Goal: Contribute content: Contribute content

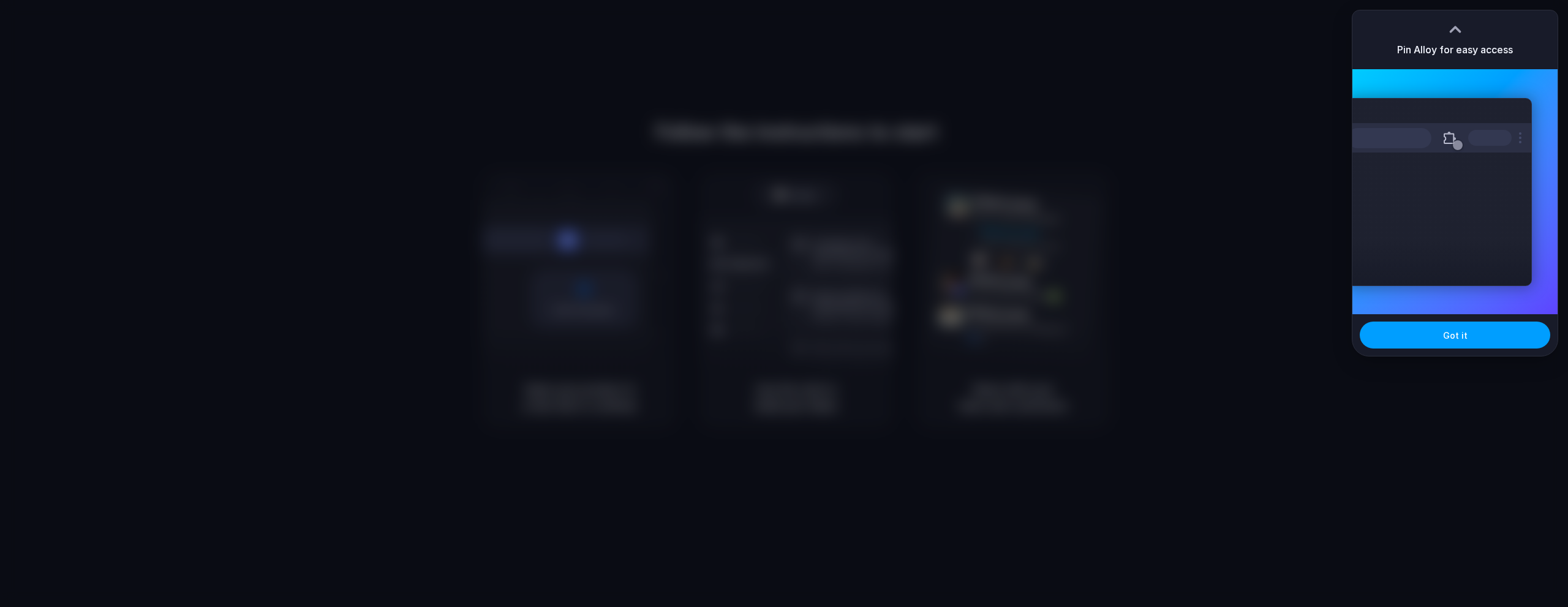
click at [1447, 336] on span "Got it" at bounding box center [1455, 335] width 24 height 13
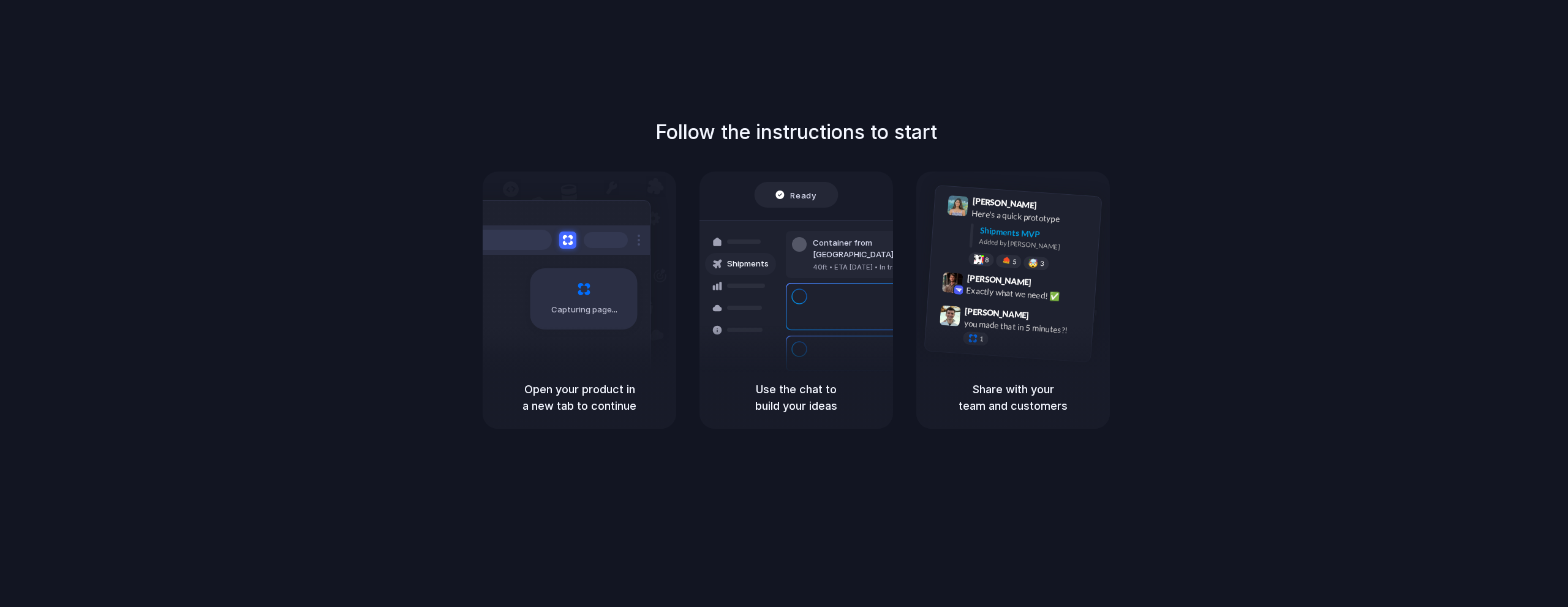
click at [752, 317] on div at bounding box center [740, 308] width 71 height 22
click at [530, 297] on div "Capturing page" at bounding box center [584, 299] width 107 height 61
click at [784, 304] on div at bounding box center [784, 304] width 0 height 0
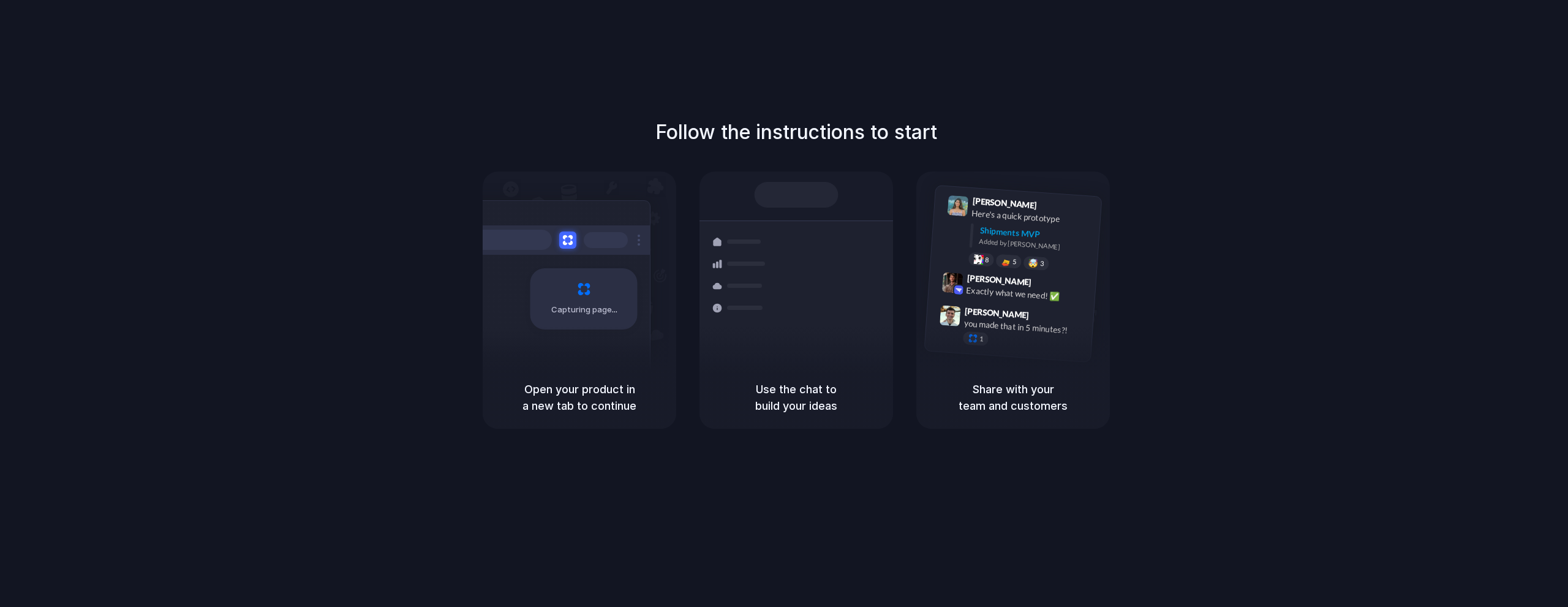
click at [784, 304] on div at bounding box center [784, 304] width 0 height 0
click at [942, 238] on div "Lily Parker 9:41 AM Here's a quick prototype Shipments MVP Added by Alloy 8 5 🤯…" at bounding box center [1015, 234] width 171 height 89
drag, startPoint x: 971, startPoint y: 203, endPoint x: 999, endPoint y: 304, distance: 104.8
click at [999, 304] on div "Lily Parker 9:41 AM Here's a quick prototype Shipments MVP Added by Alloy 8 5 🤯…" at bounding box center [1013, 273] width 178 height 178
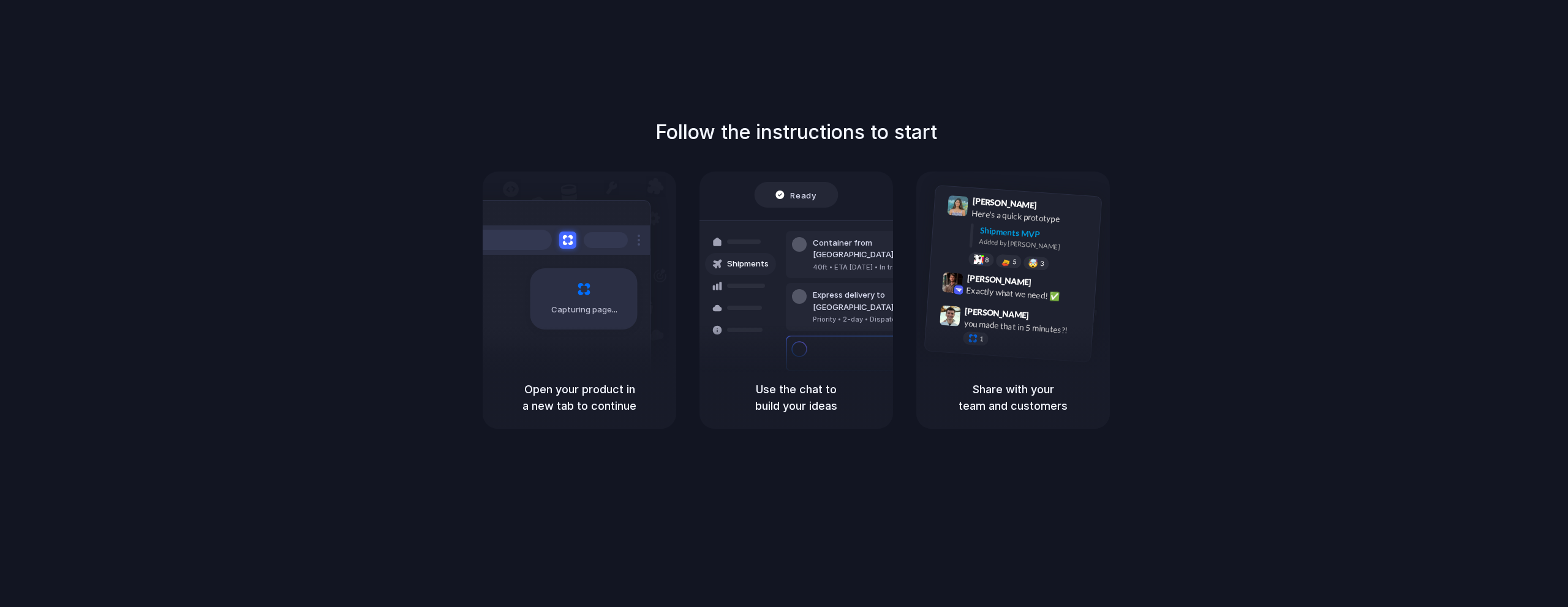
drag, startPoint x: 1200, startPoint y: 111, endPoint x: 1246, endPoint y: 156, distance: 64.4
click at [1116, 331] on div "Follow the instructions to start Capturing page Open your product in a new tab …" at bounding box center [796, 315] width 1592 height 631
click at [784, 304] on div at bounding box center [784, 304] width 0 height 0
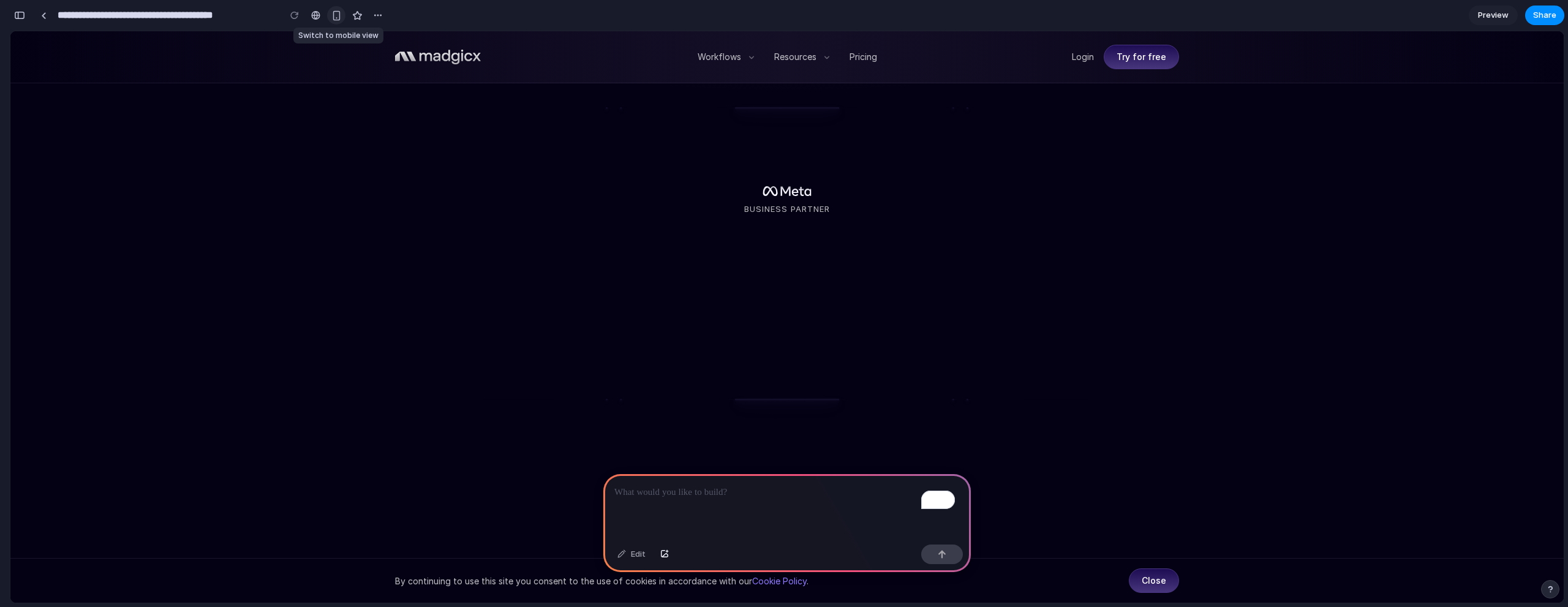
click at [338, 15] on div "button" at bounding box center [336, 15] width 10 height 10
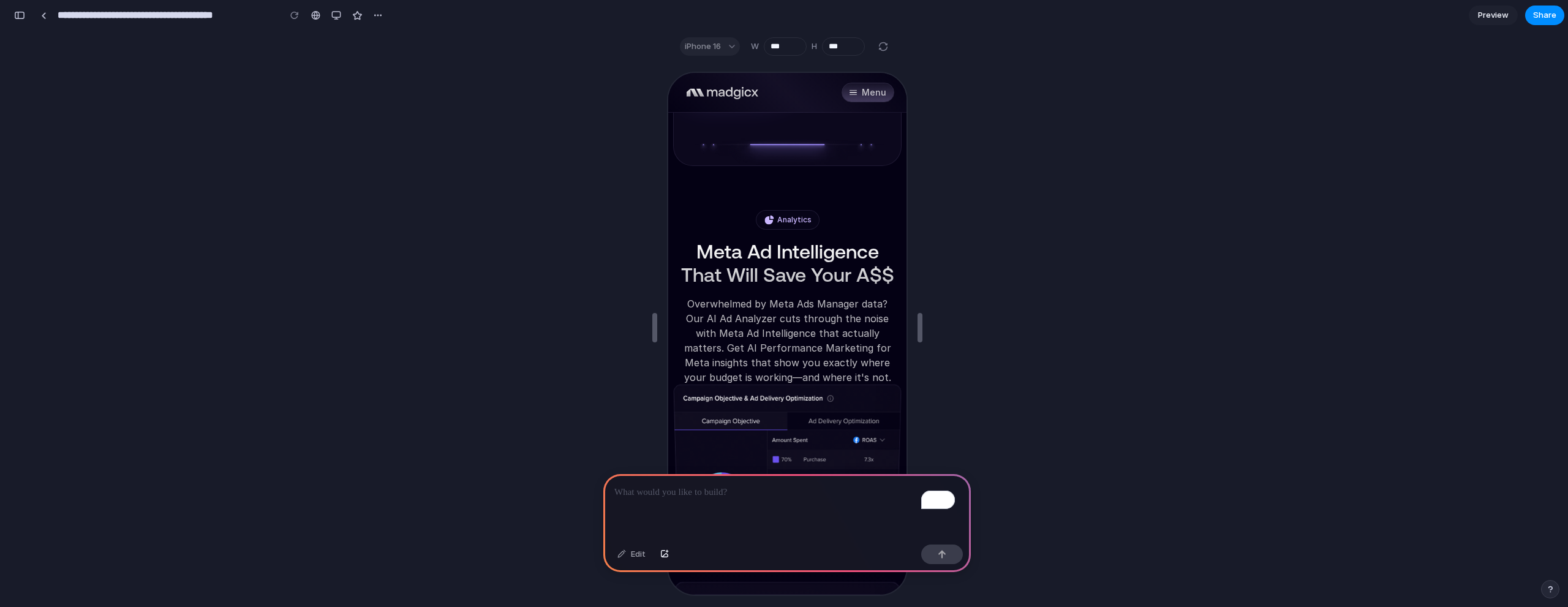
scroll to position [2219, 0]
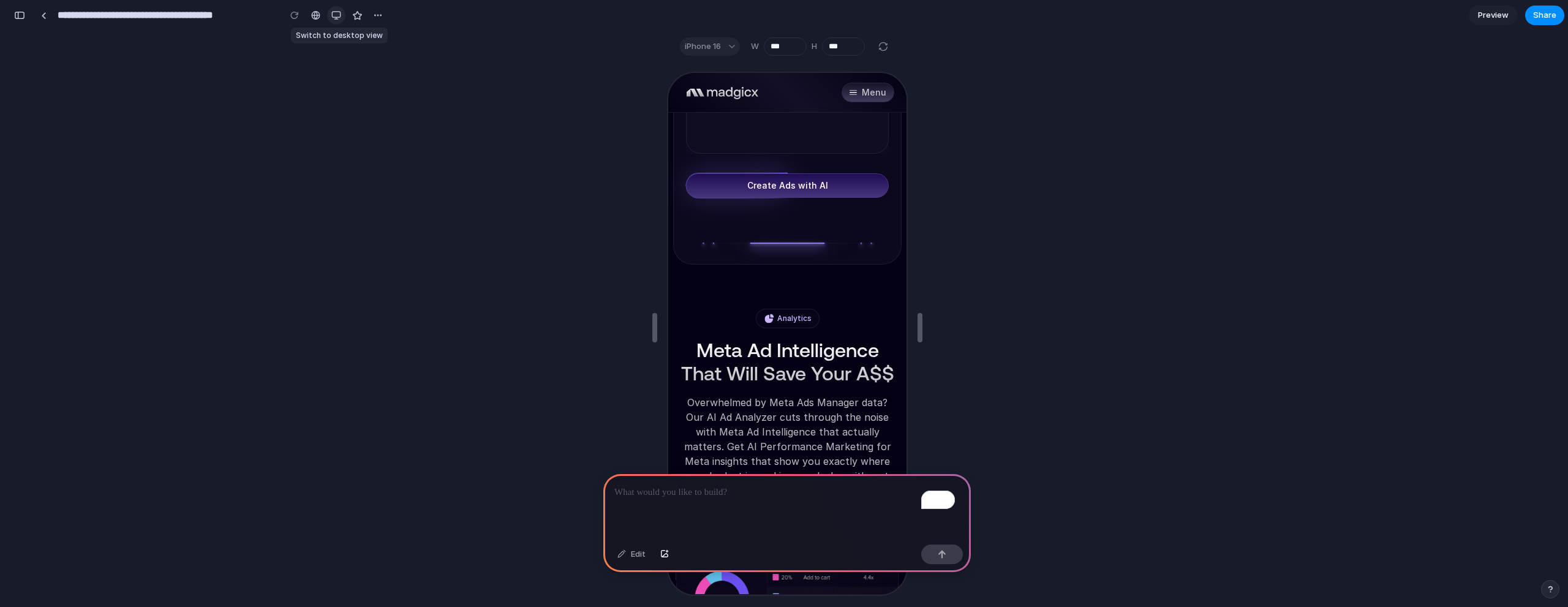
click at [335, 17] on div "button" at bounding box center [336, 15] width 10 height 10
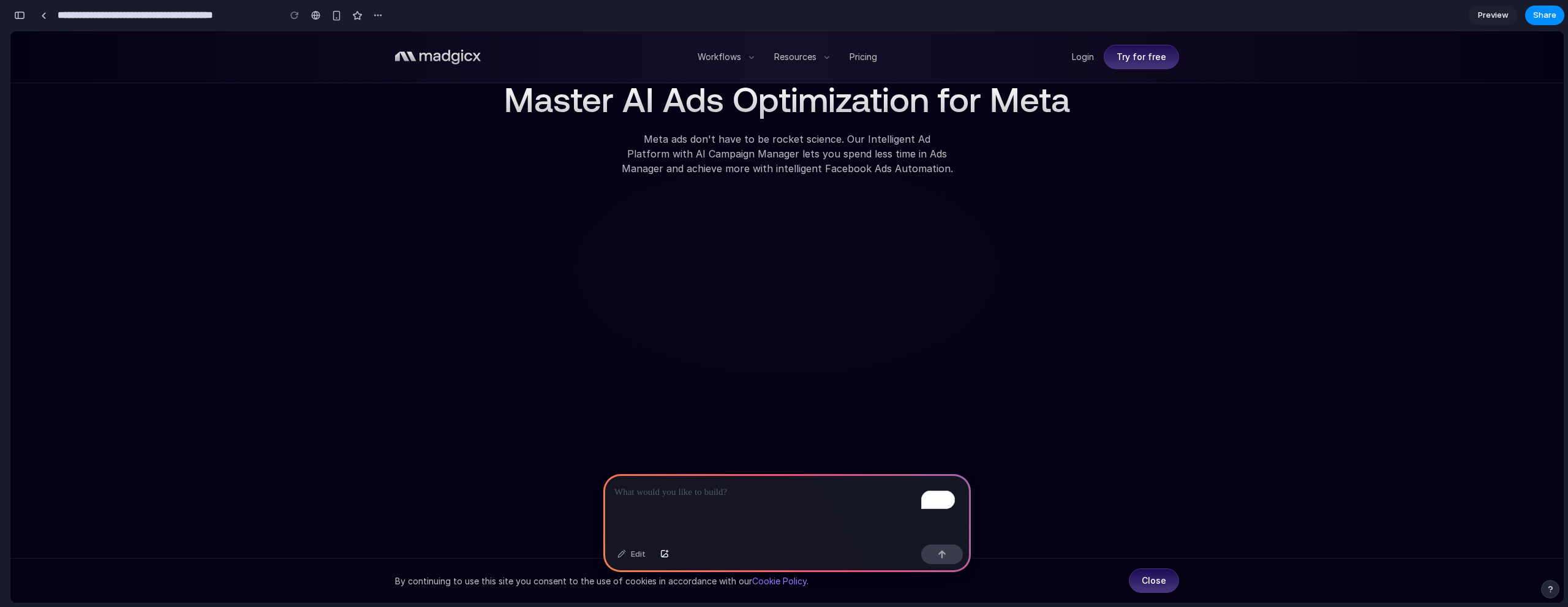
scroll to position [1430, 0]
click at [639, 553] on div "Edit" at bounding box center [632, 554] width 40 height 20
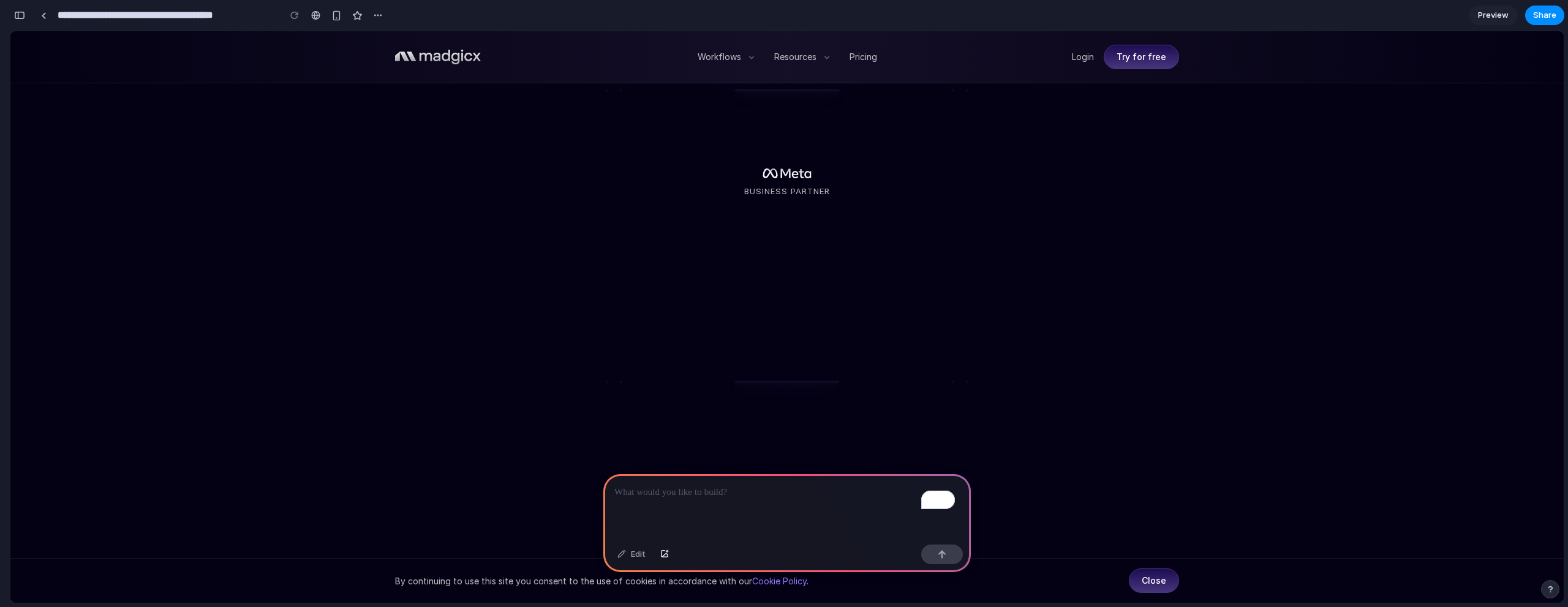
scroll to position [756, 0]
click at [939, 556] on div "button" at bounding box center [942, 554] width 8 height 8
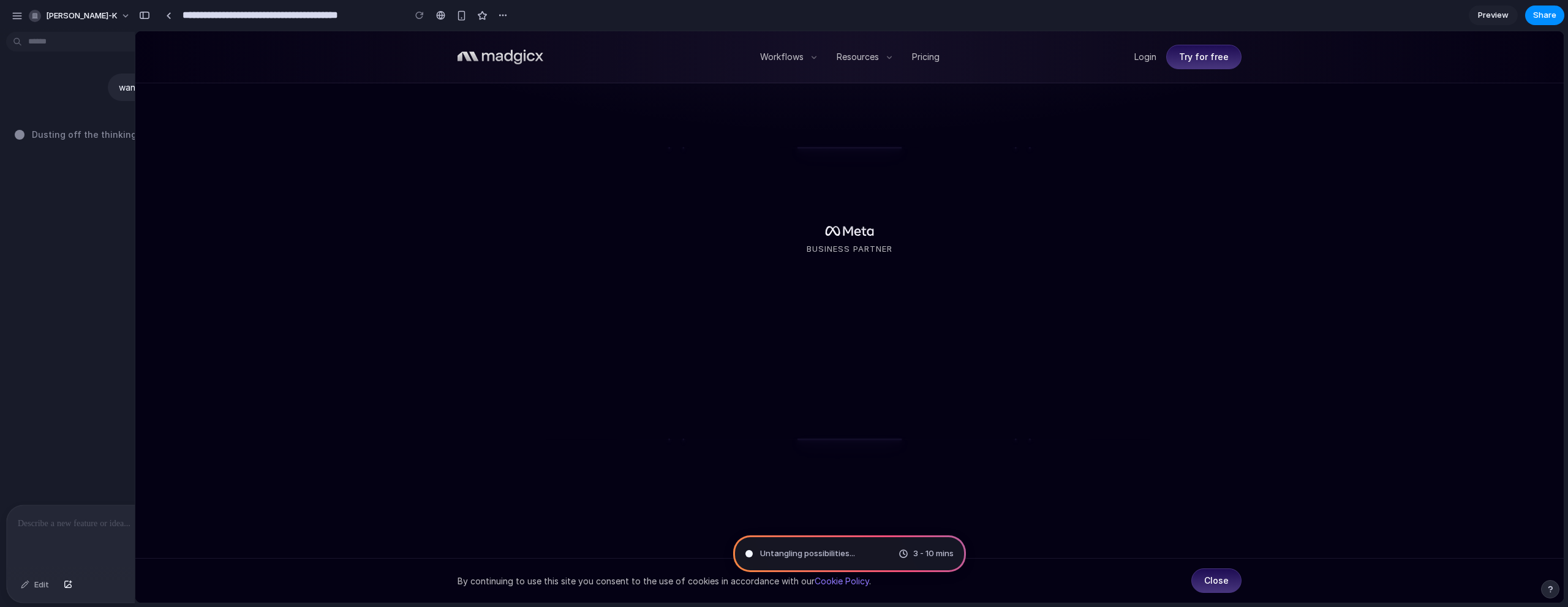
type input "**********"
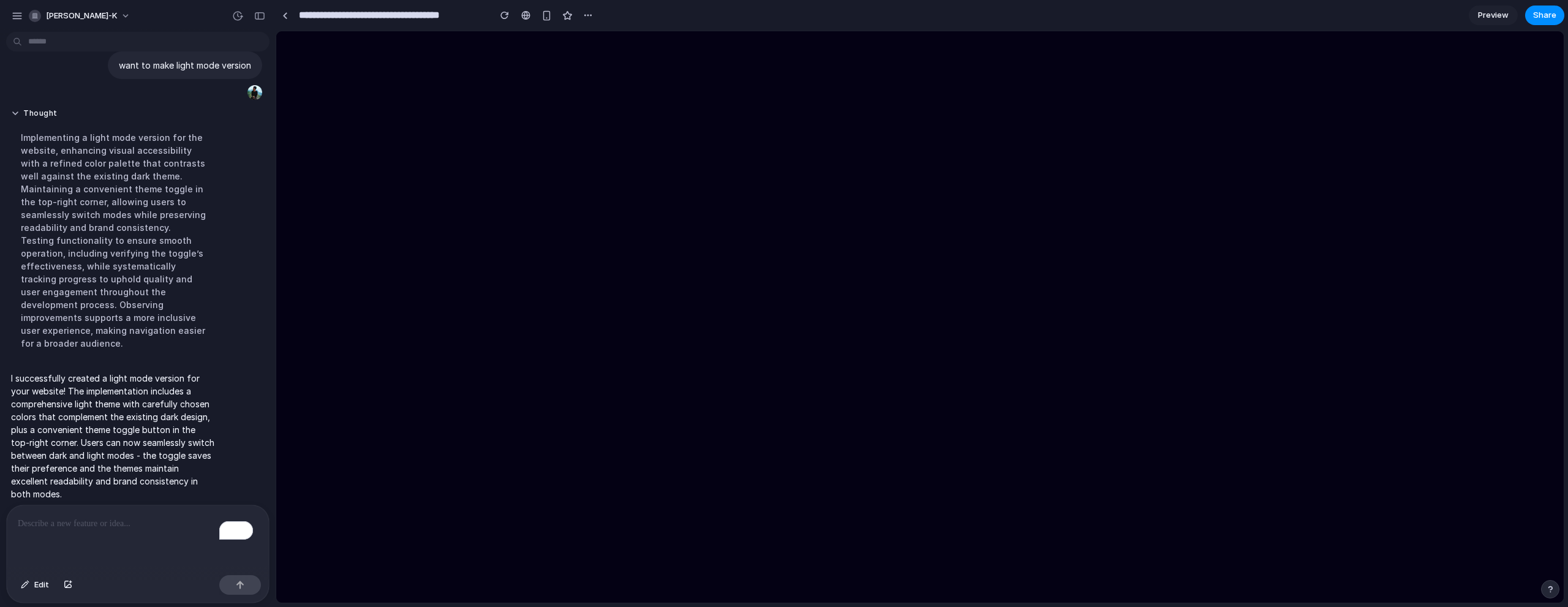
scroll to position [0, 0]
